Goal: Information Seeking & Learning: Learn about a topic

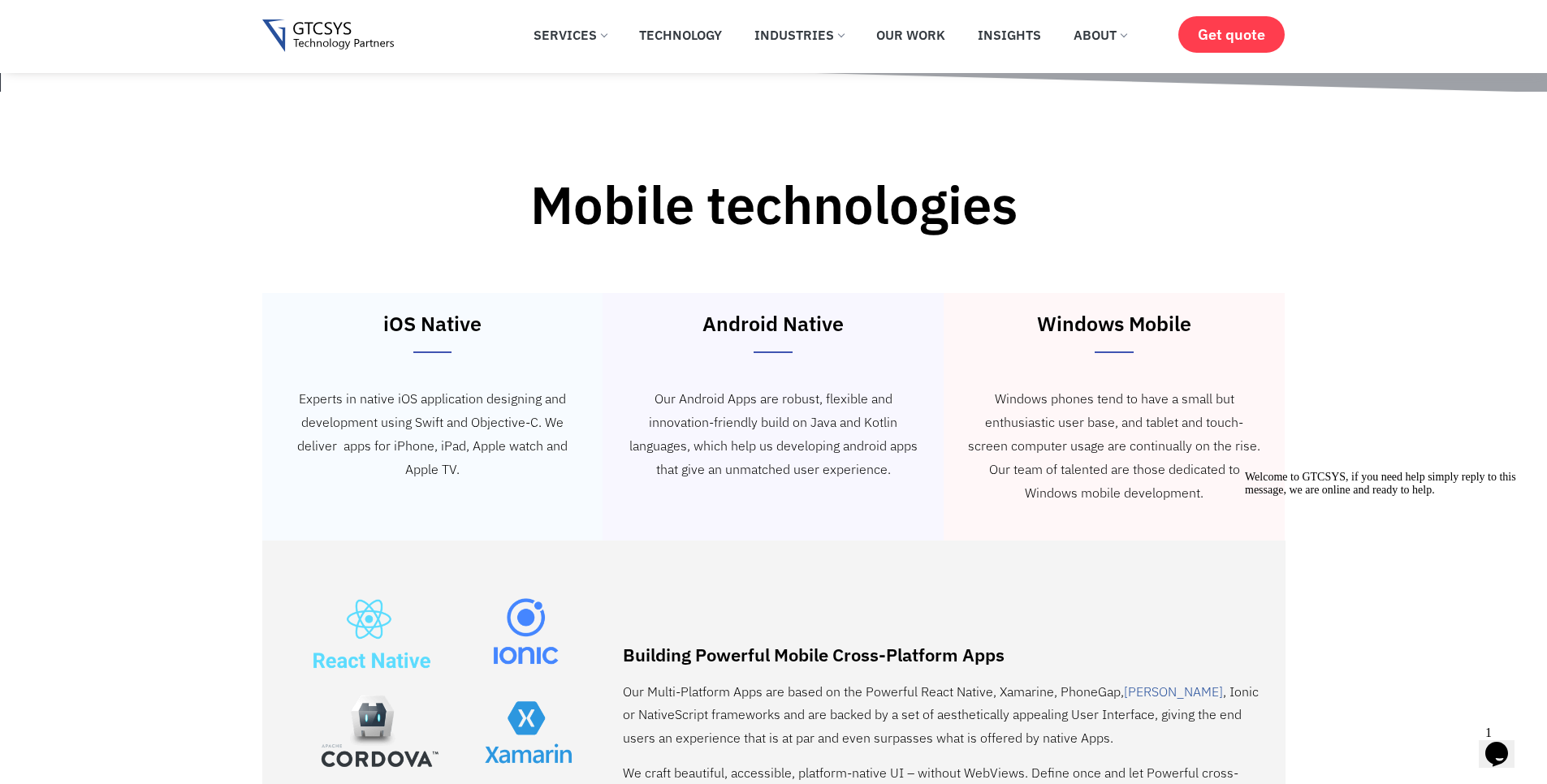
scroll to position [2532, 0]
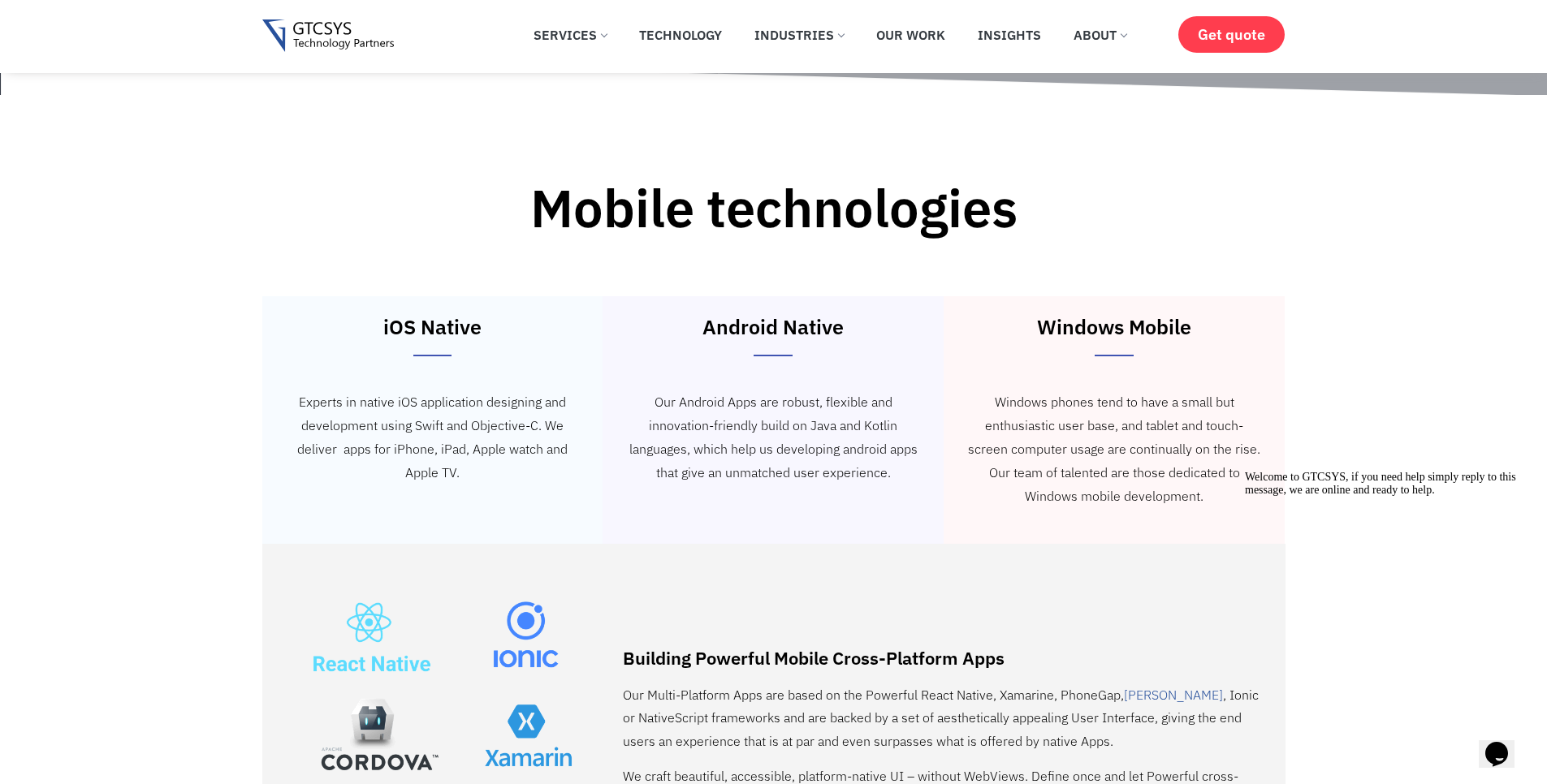
click at [754, 326] on div "Android Native Our Android Apps are robust, flexible and innovation-friendly bu…" at bounding box center [773, 419] width 341 height 247
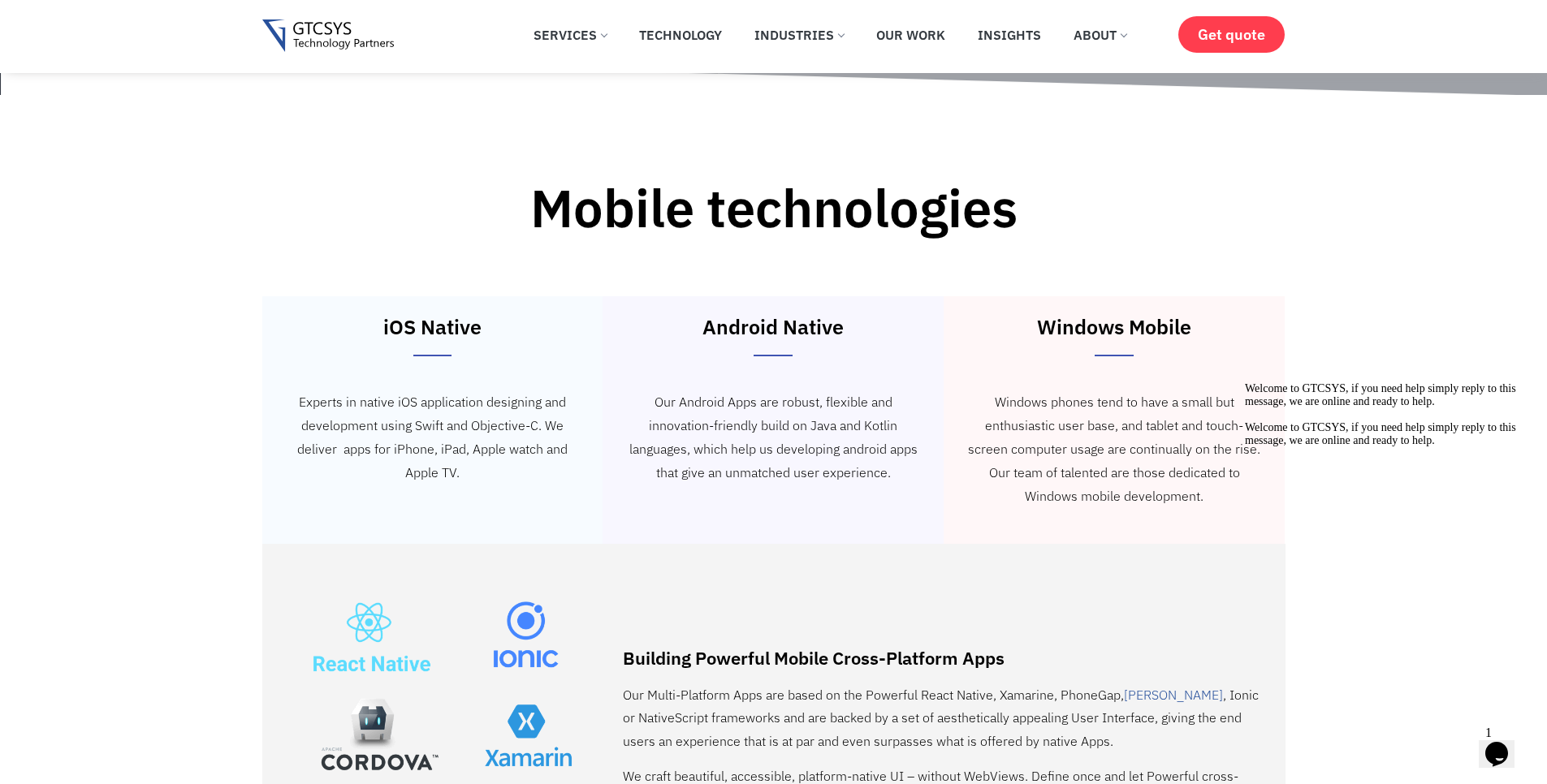
click at [781, 318] on h3 "Android Native" at bounding box center [773, 327] width 325 height 20
drag, startPoint x: 780, startPoint y: 393, endPoint x: 750, endPoint y: 376, distance: 34.5
click at [777, 392] on p "Our Android Apps are robust, flexible and innovation-friendly build on Java and…" at bounding box center [773, 436] width 293 height 93
drag, startPoint x: 407, startPoint y: 346, endPoint x: 482, endPoint y: 334, distance: 76.0
click at [406, 346] on div "iOS Native Experts in native iOS application designing and development using Sw…" at bounding box center [433, 419] width 341 height 247
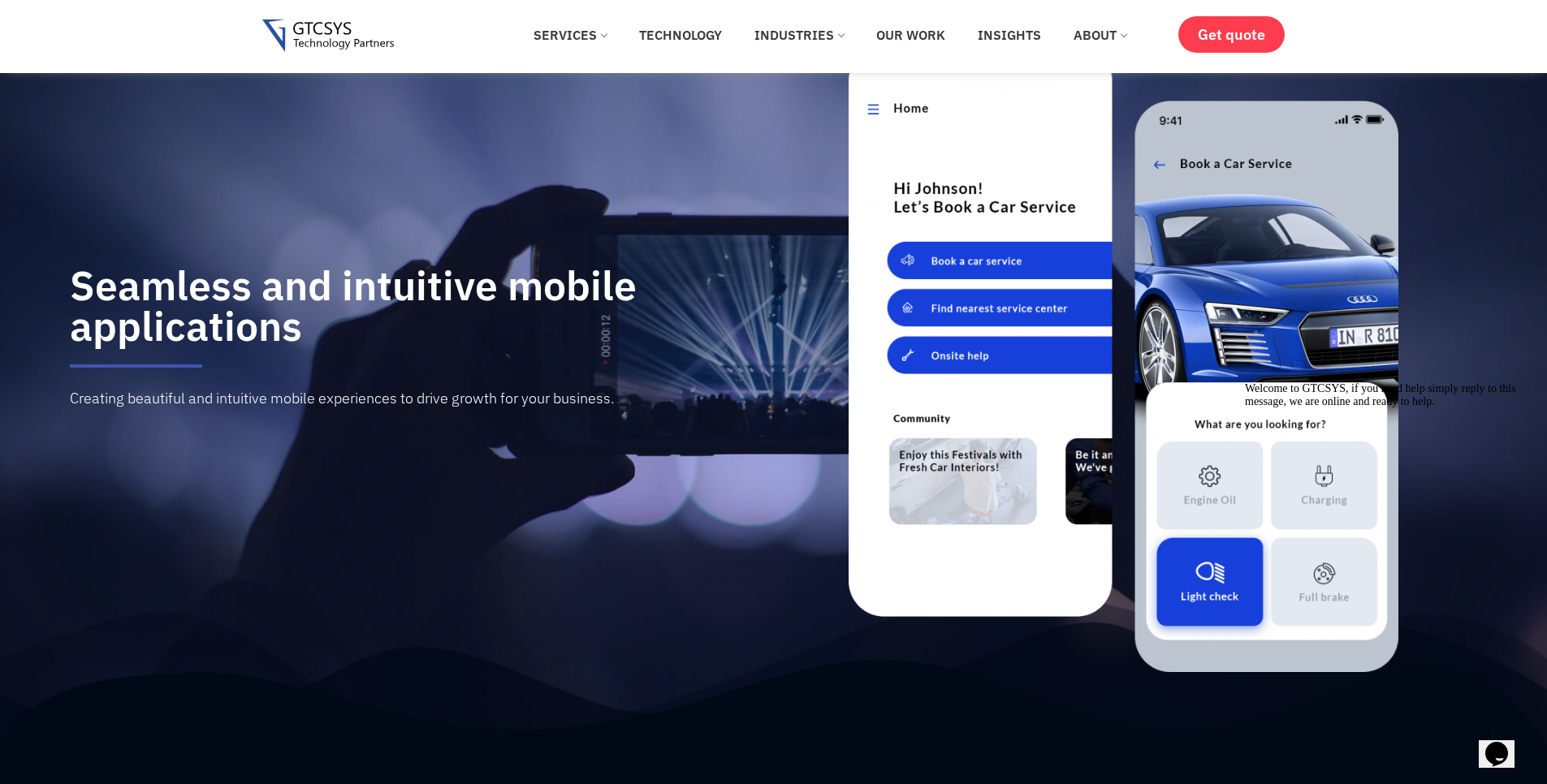
scroll to position [0, 0]
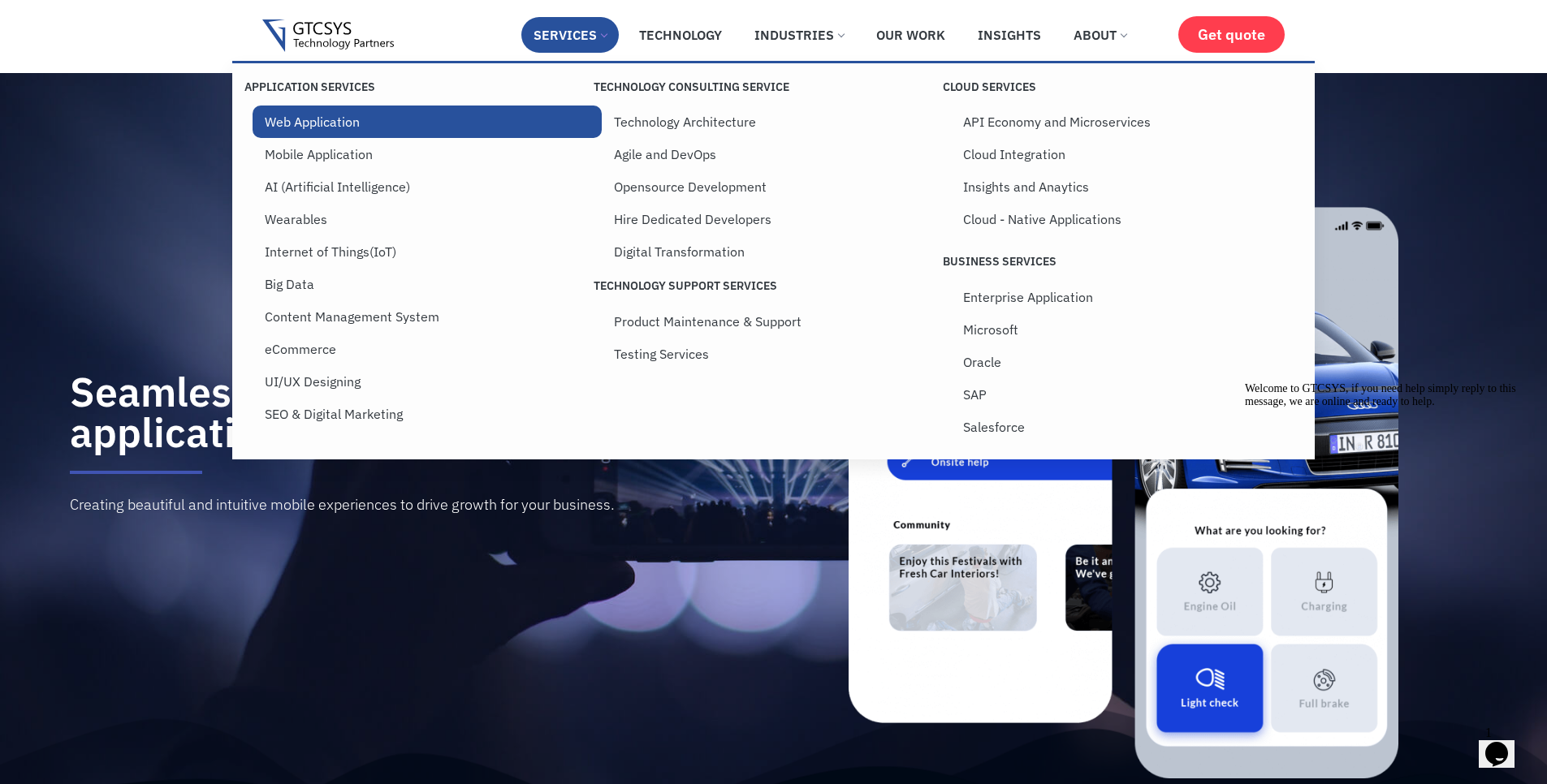
click at [362, 129] on link "Web Application" at bounding box center [428, 122] width 350 height 33
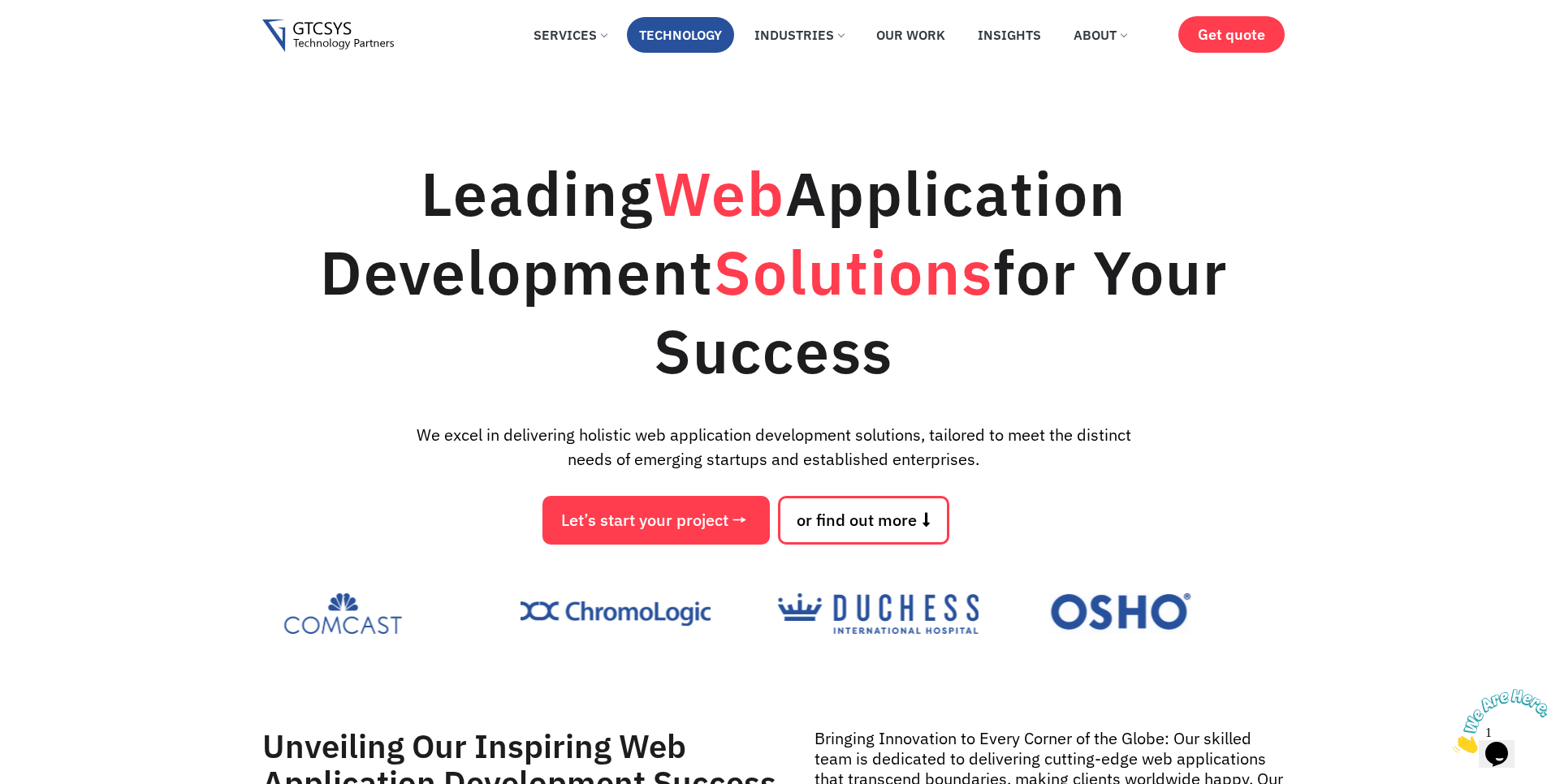
click at [671, 42] on link "Technology" at bounding box center [680, 34] width 107 height 35
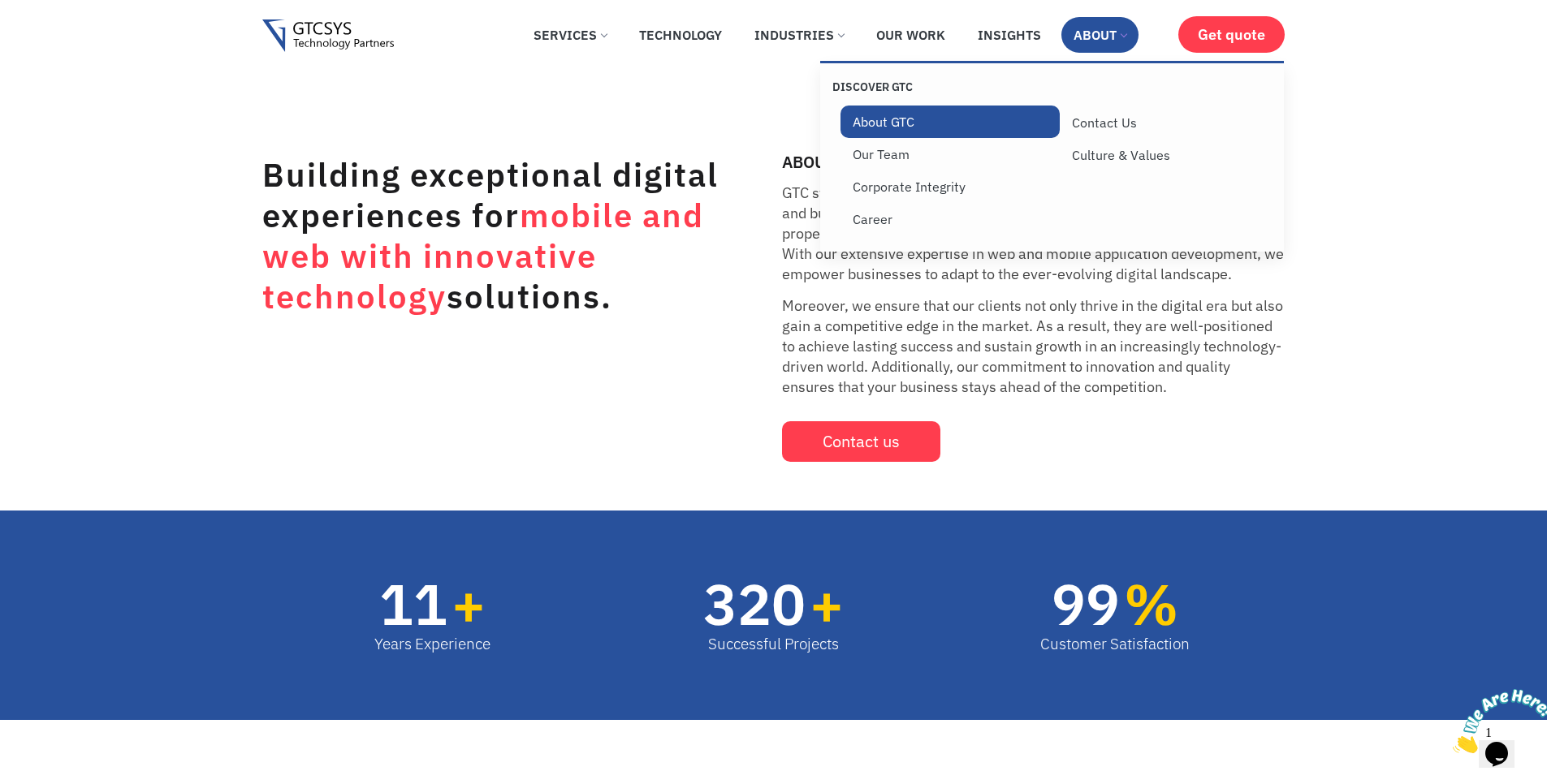
click at [921, 124] on link "About GTC" at bounding box center [950, 122] width 220 height 33
